Goal: Information Seeking & Learning: Learn about a topic

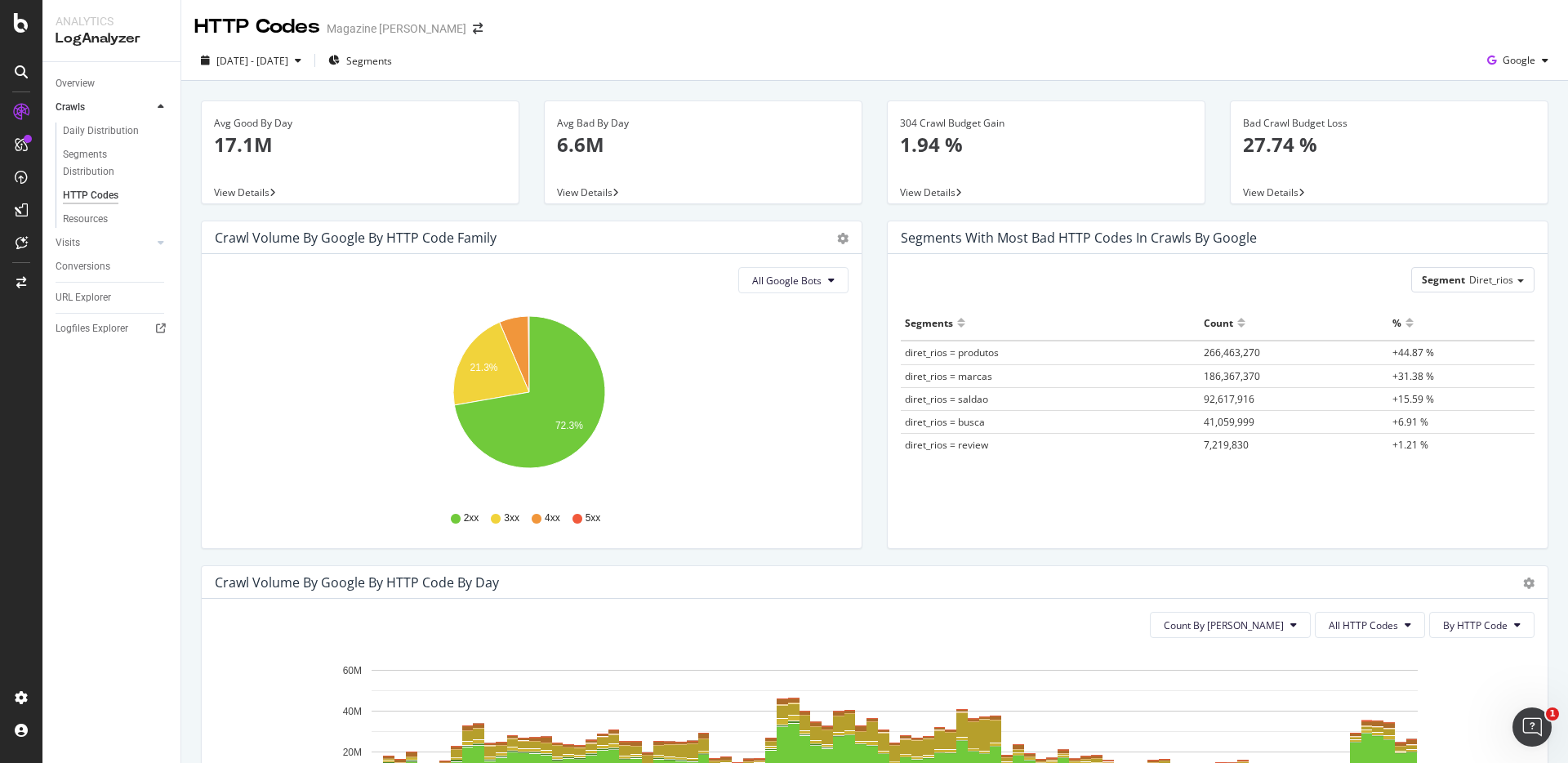
scroll to position [285, 0]
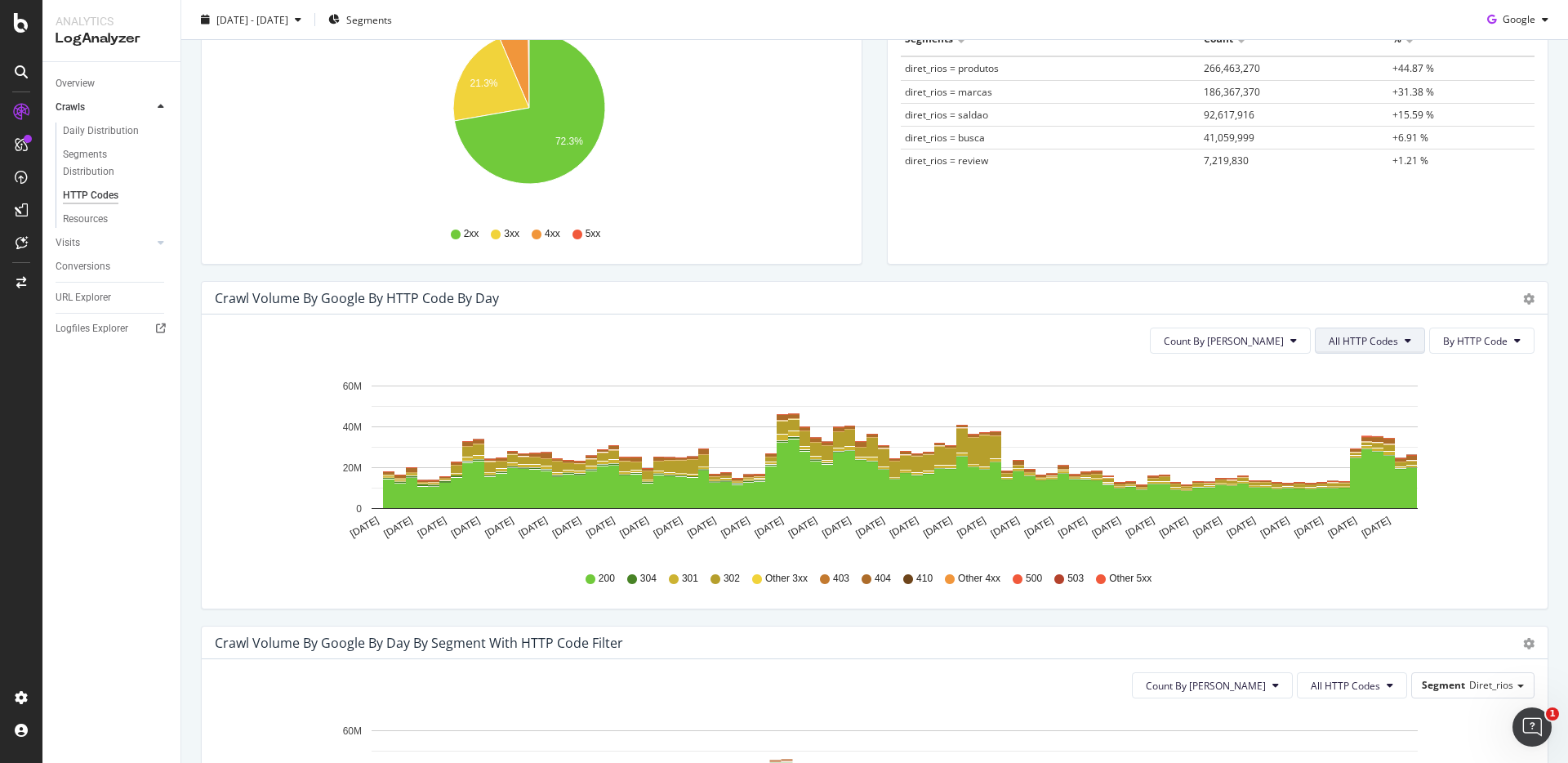
click at [1382, 335] on span "All HTTP Codes" at bounding box center [1363, 341] width 69 height 14
click at [1272, 341] on span "Count By [PERSON_NAME]" at bounding box center [1224, 341] width 120 height 14
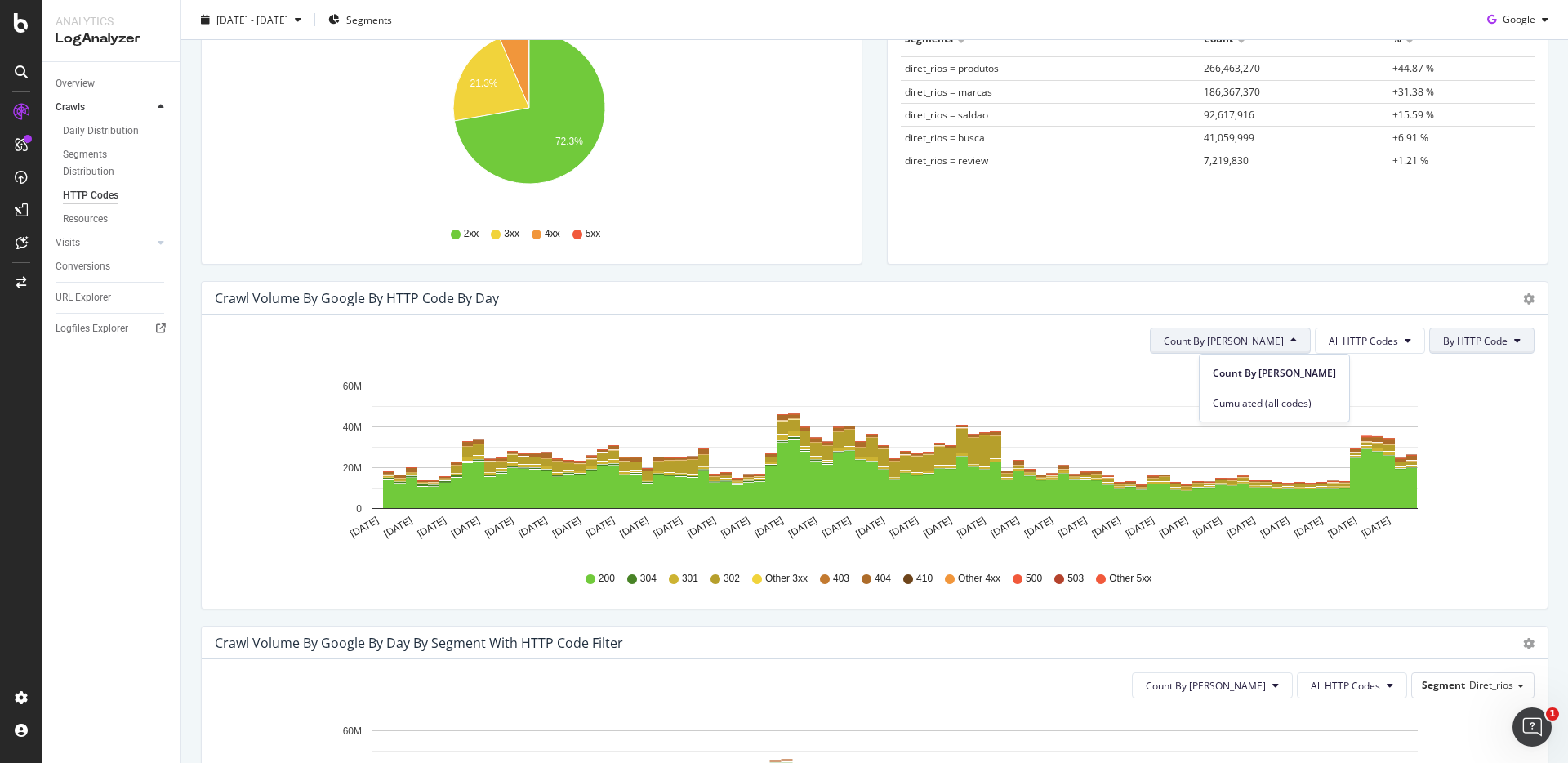
click at [1453, 341] on span "By HTTP Code" at bounding box center [1475, 341] width 65 height 14
click at [1447, 364] on div "By Family" at bounding box center [1465, 373] width 91 height 24
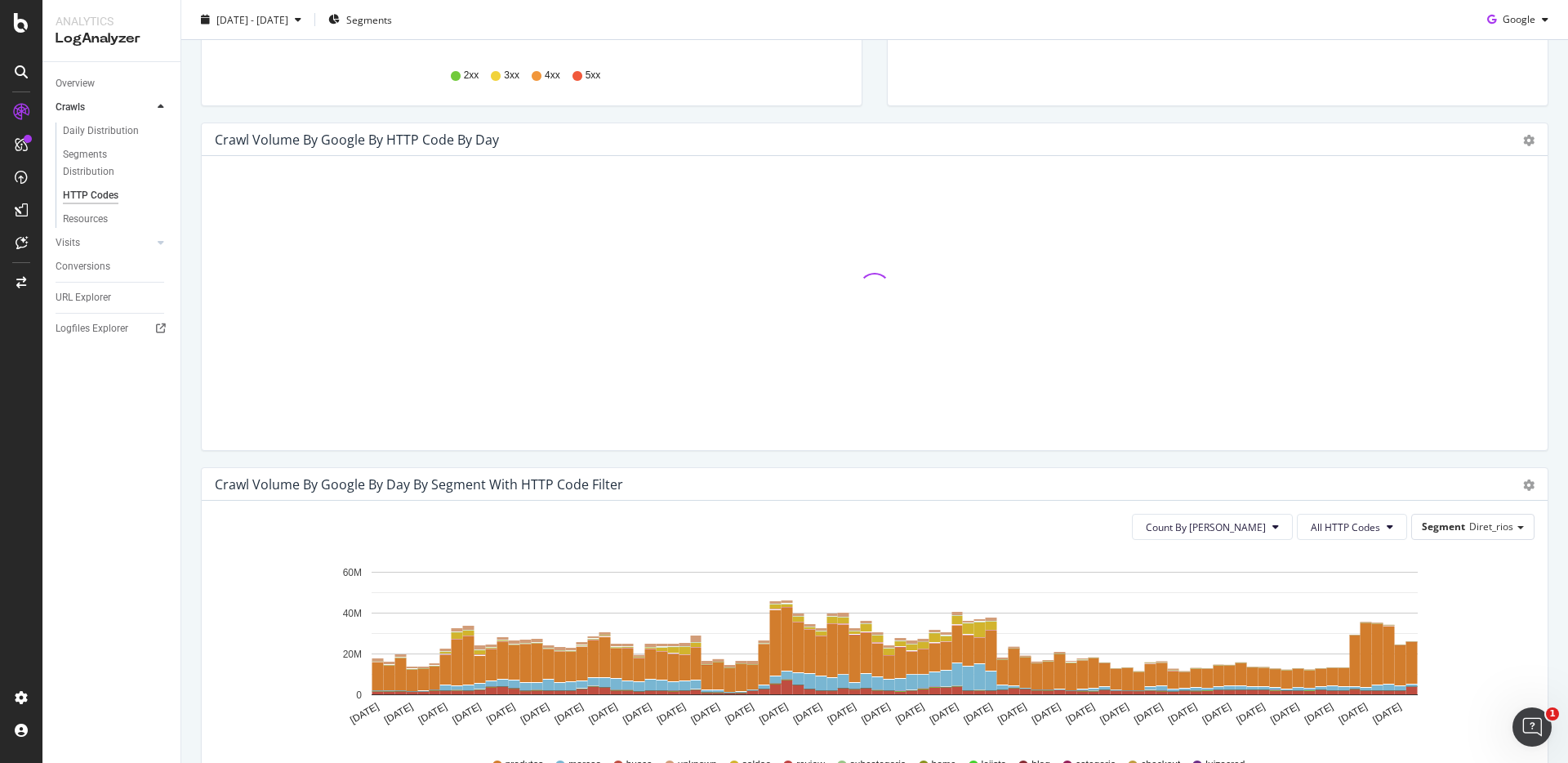
scroll to position [275, 0]
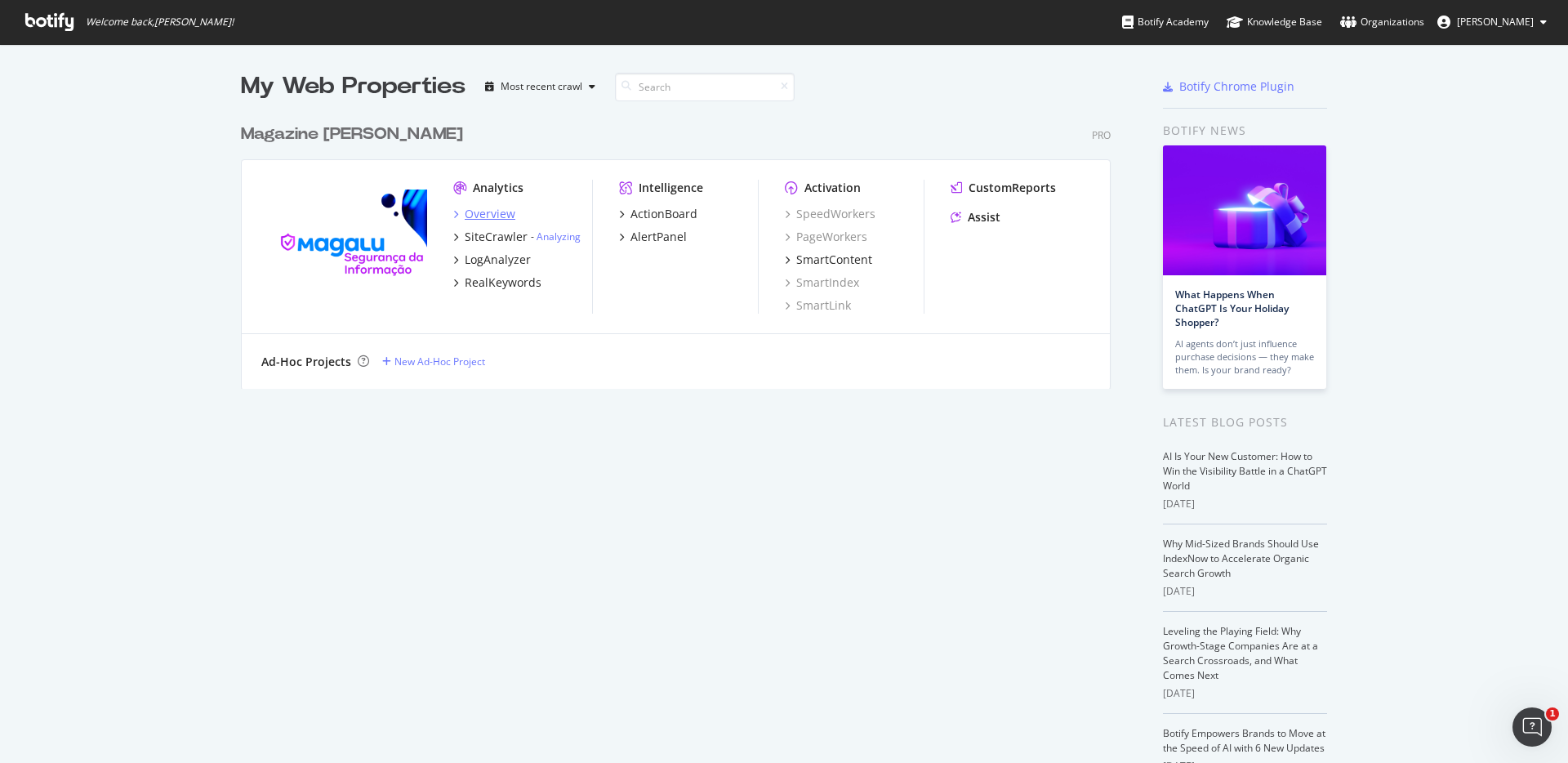
click at [471, 213] on div "Overview" at bounding box center [490, 214] width 50 height 17
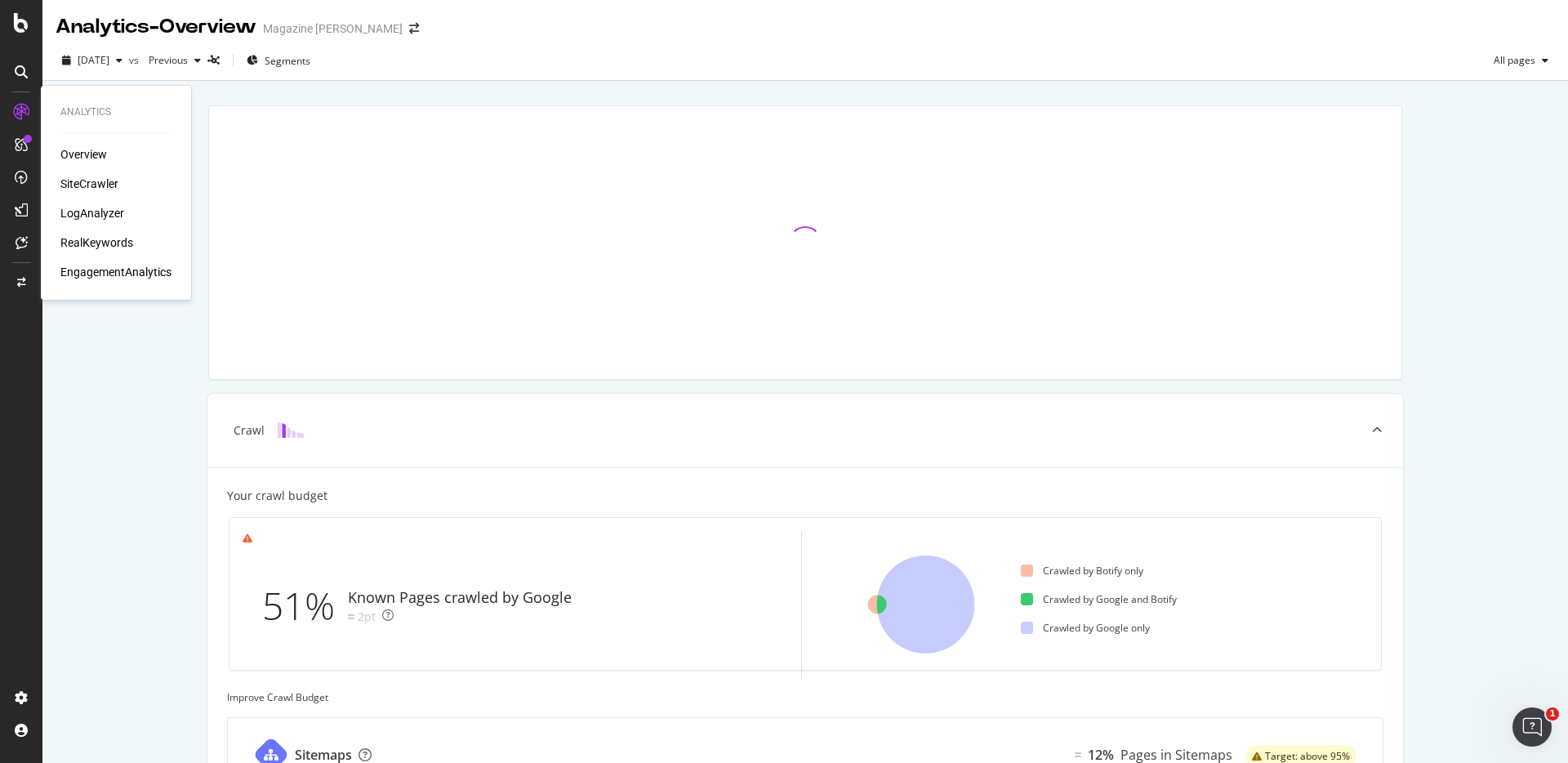
click at [80, 156] on div "Overview" at bounding box center [83, 154] width 46 height 17
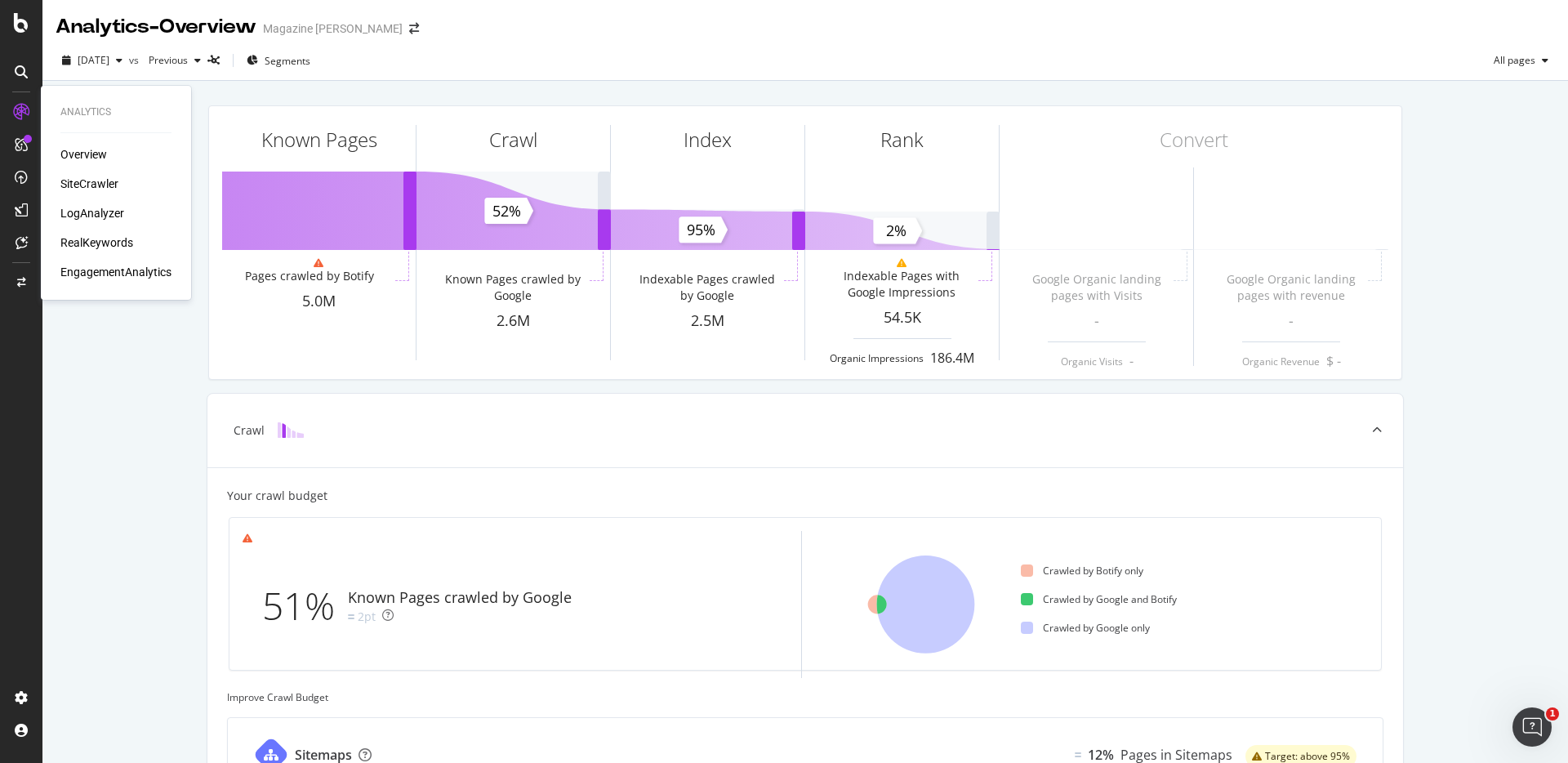
click at [98, 241] on div "RealKeywords" at bounding box center [97, 242] width 73 height 17
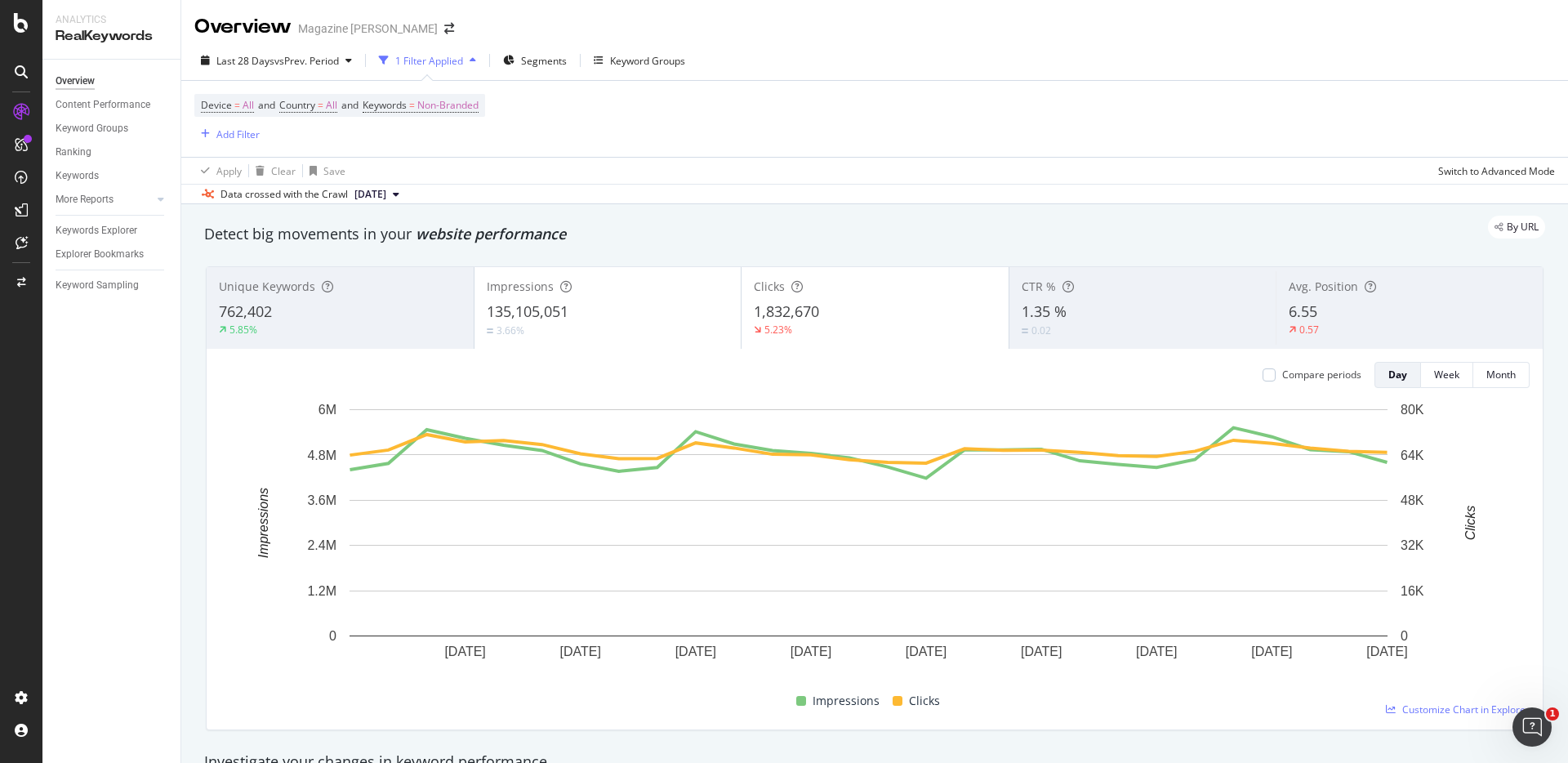
click at [386, 189] on span "2025 Aug. 16th" at bounding box center [370, 194] width 32 height 15
click at [1268, 109] on div "Device = All and Country = All and Keywords = Non-Branded Add Filter" at bounding box center [875, 118] width 1361 height 76
click at [1448, 175] on div "Switch to Advanced Mode" at bounding box center [1496, 171] width 117 height 14
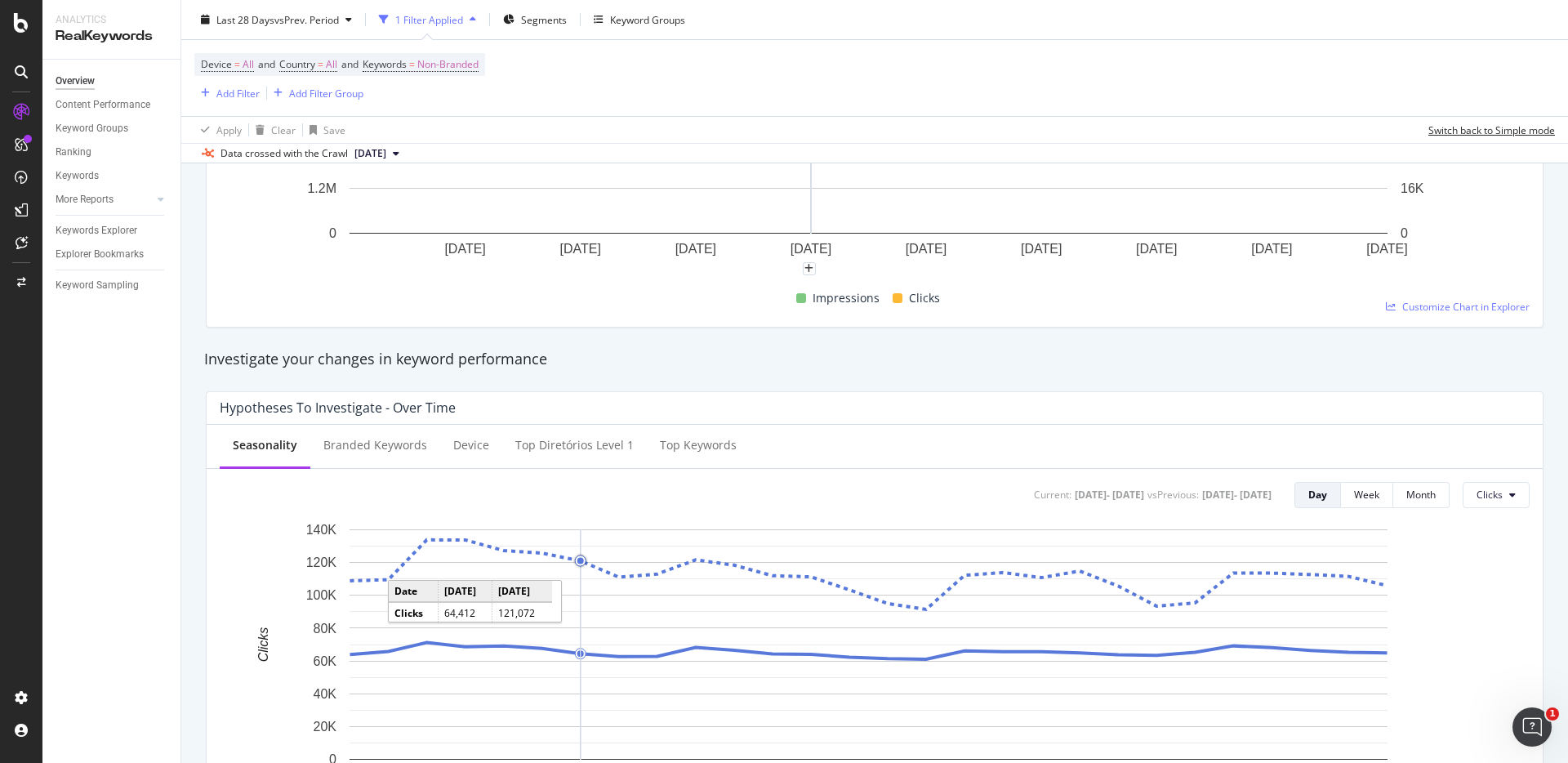
scroll to position [5, 0]
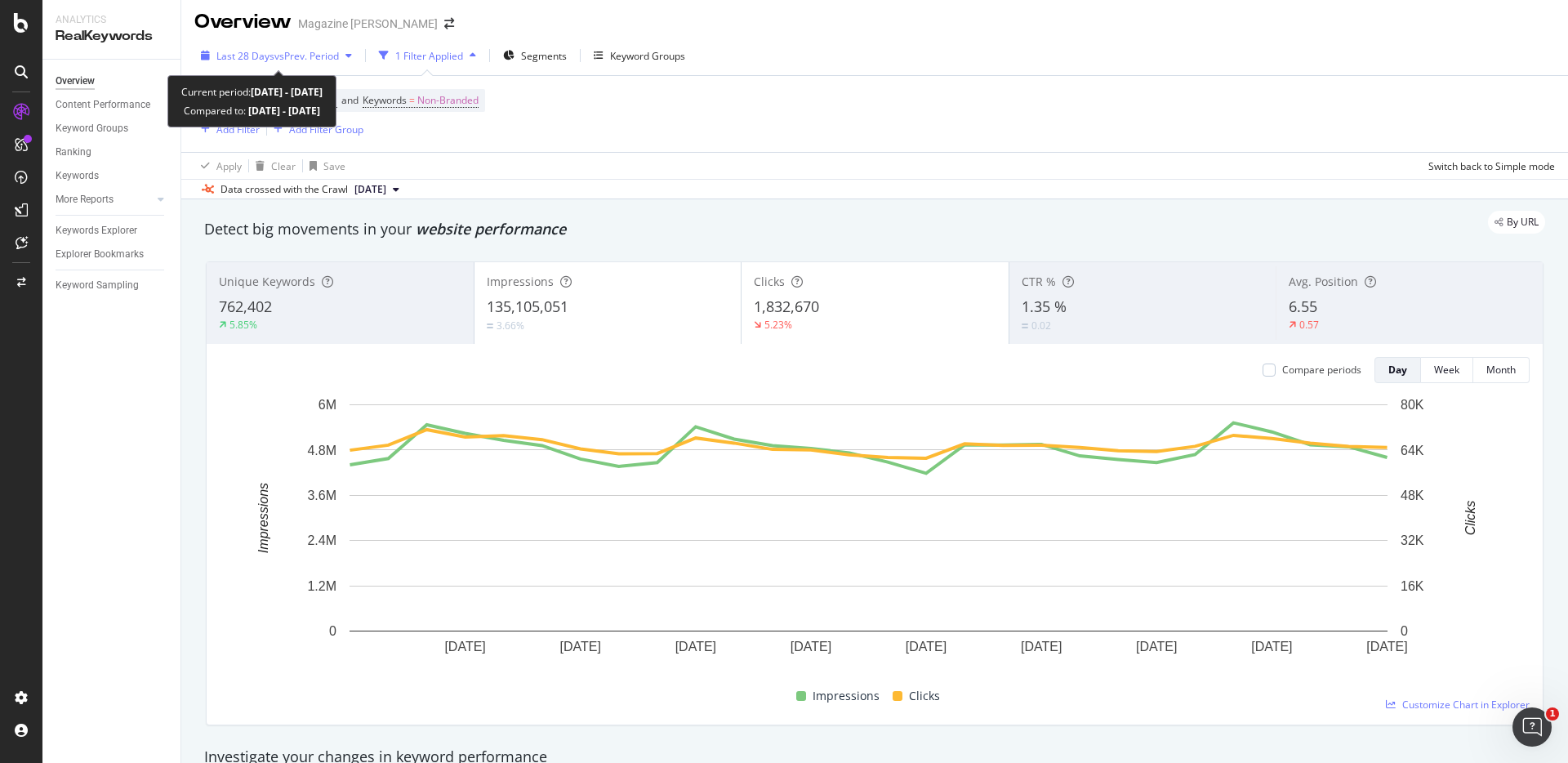
click at [304, 55] on span "vs Prev. Period" at bounding box center [307, 56] width 65 height 14
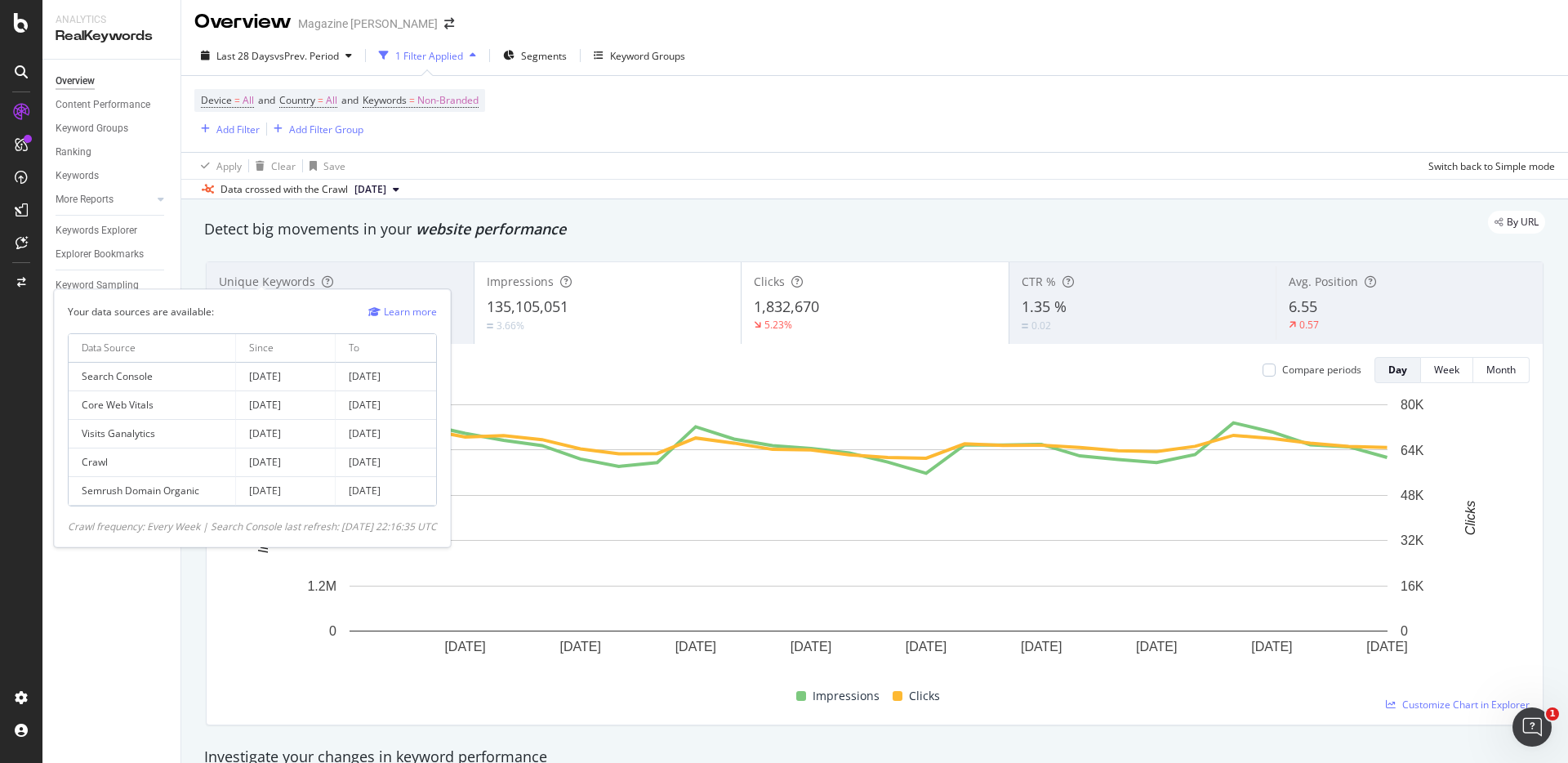
drag, startPoint x: 255, startPoint y: 375, endPoint x: 326, endPoint y: 376, distance: 71.0
click at [326, 376] on td "2021 Aug. 25th" at bounding box center [287, 376] width 100 height 29
drag, startPoint x: 323, startPoint y: 375, endPoint x: 251, endPoint y: 379, distance: 72.1
click at [251, 379] on td "2021 Aug. 25th" at bounding box center [287, 376] width 100 height 29
